Goal: Information Seeking & Learning: Learn about a topic

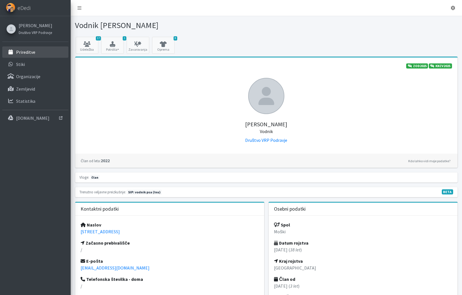
click at [28, 57] on link "Prireditve" at bounding box center [35, 51] width 66 height 11
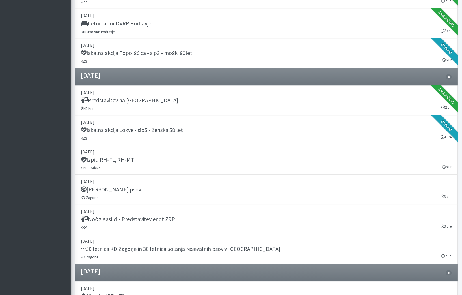
scroll to position [479, 0]
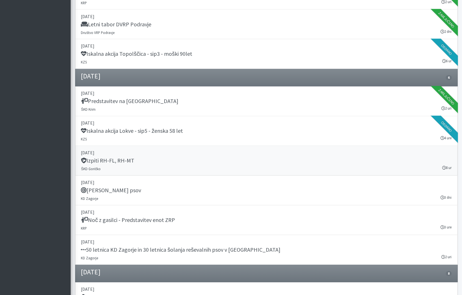
click at [256, 160] on div "Izpiti RH-FL, RH-MT" at bounding box center [266, 161] width 371 height 8
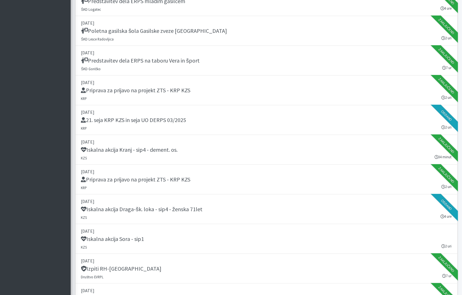
scroll to position [164, 0]
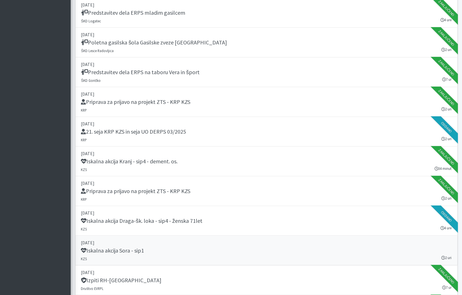
click at [130, 249] on h5 "Iskalna akcija Sora - sip1" at bounding box center [112, 250] width 63 height 7
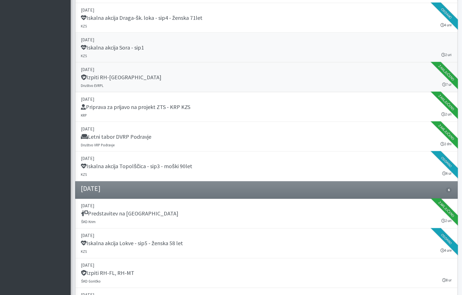
scroll to position [399, 0]
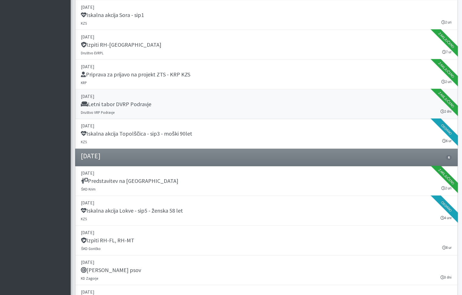
click at [203, 105] on div "Letni tabor DVRP Podravje" at bounding box center [266, 105] width 371 height 8
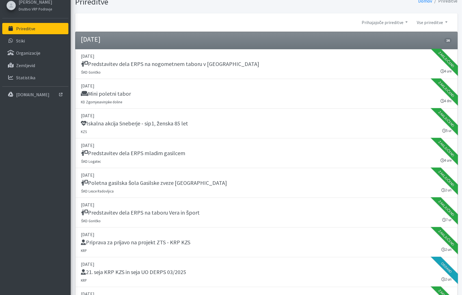
scroll to position [0, 0]
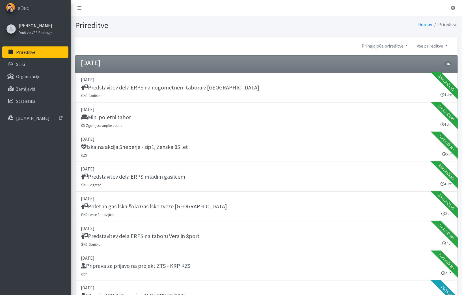
click at [34, 27] on link "[PERSON_NAME]" at bounding box center [36, 25] width 34 height 7
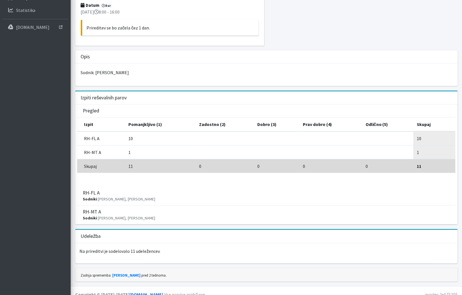
scroll to position [96, 0]
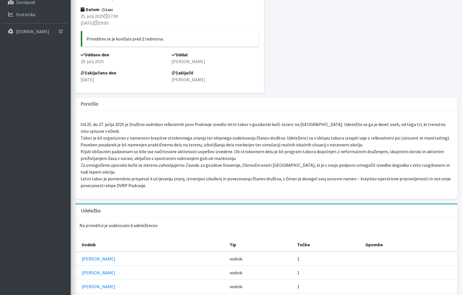
scroll to position [33, 0]
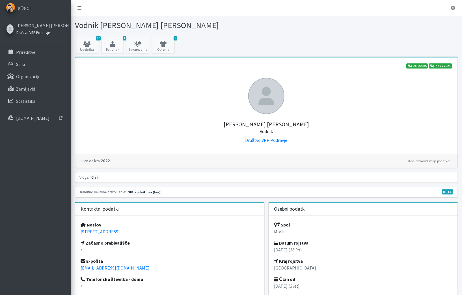
click at [30, 30] on small "Društvo VRP Podravje" at bounding box center [32, 32] width 33 height 5
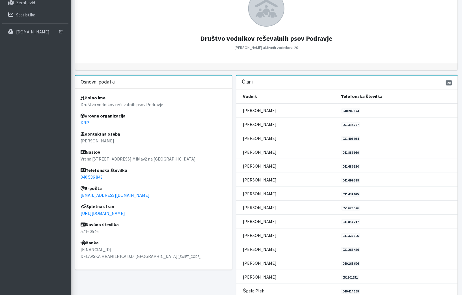
scroll to position [146, 0]
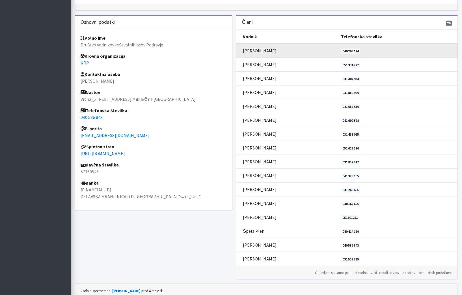
click at [317, 47] on td "Andrej Kitak" at bounding box center [288, 51] width 102 height 14
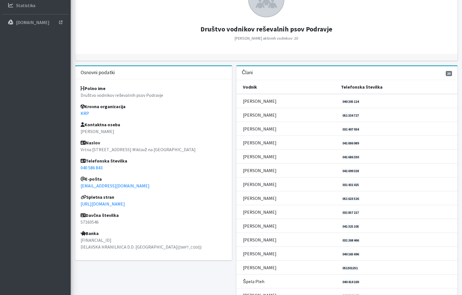
scroll to position [166, 0]
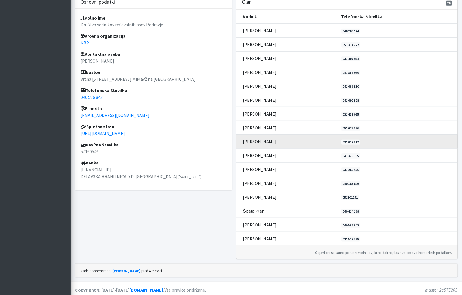
click at [250, 141] on td "Matjaž Trojak" at bounding box center [288, 141] width 102 height 14
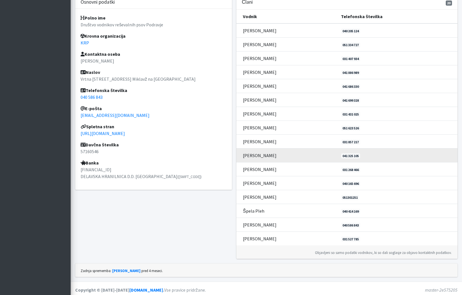
click at [289, 152] on td "Nastja Maganja" at bounding box center [288, 155] width 102 height 14
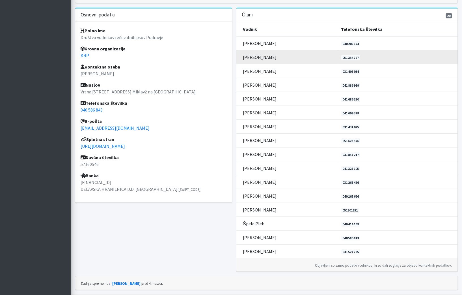
scroll to position [154, 0]
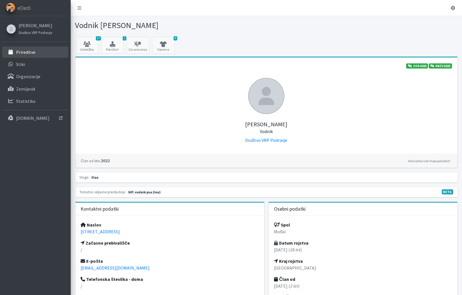
click at [42, 53] on link "Prireditve" at bounding box center [35, 51] width 66 height 11
